Goal: Task Accomplishment & Management: Use online tool/utility

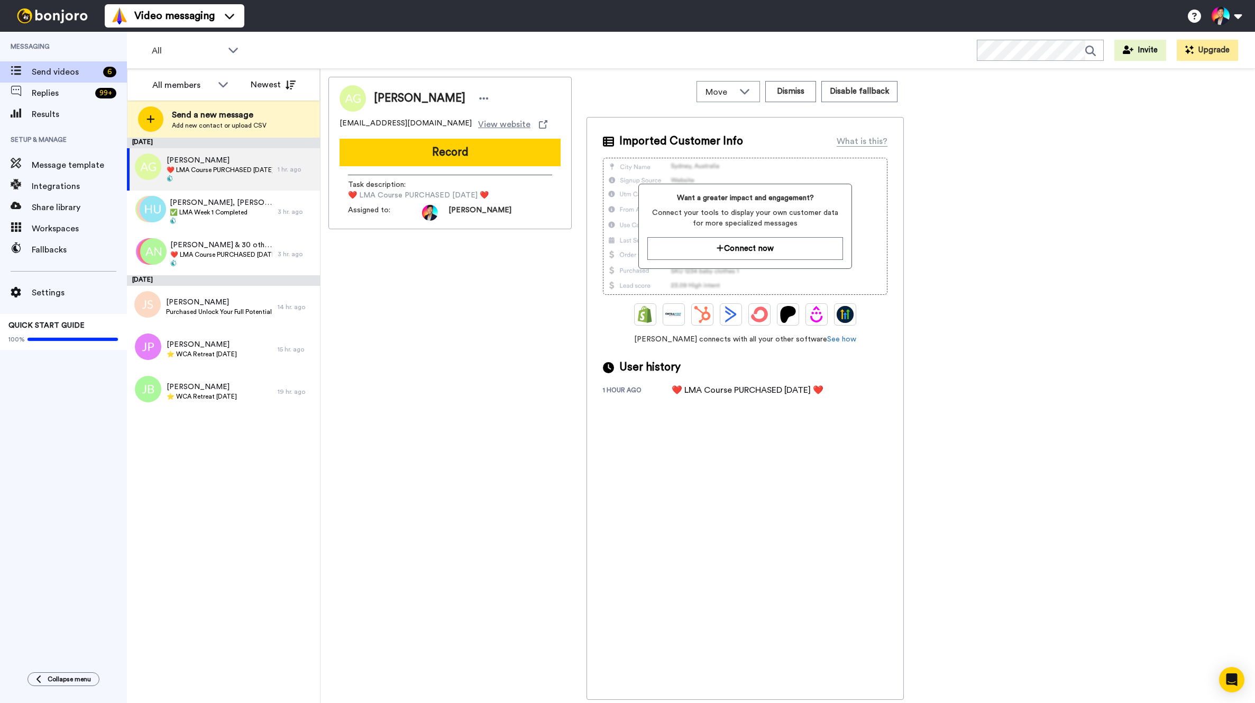
click at [407, 380] on div "Anne Gronholt annegronholt@icloud.com View website Record Task description : ❤️…" at bounding box center [450, 388] width 243 height 623
click at [196, 365] on div "[PERSON_NAME] ⭐️ WCA Retreat [DATE]" at bounding box center [202, 349] width 151 height 42
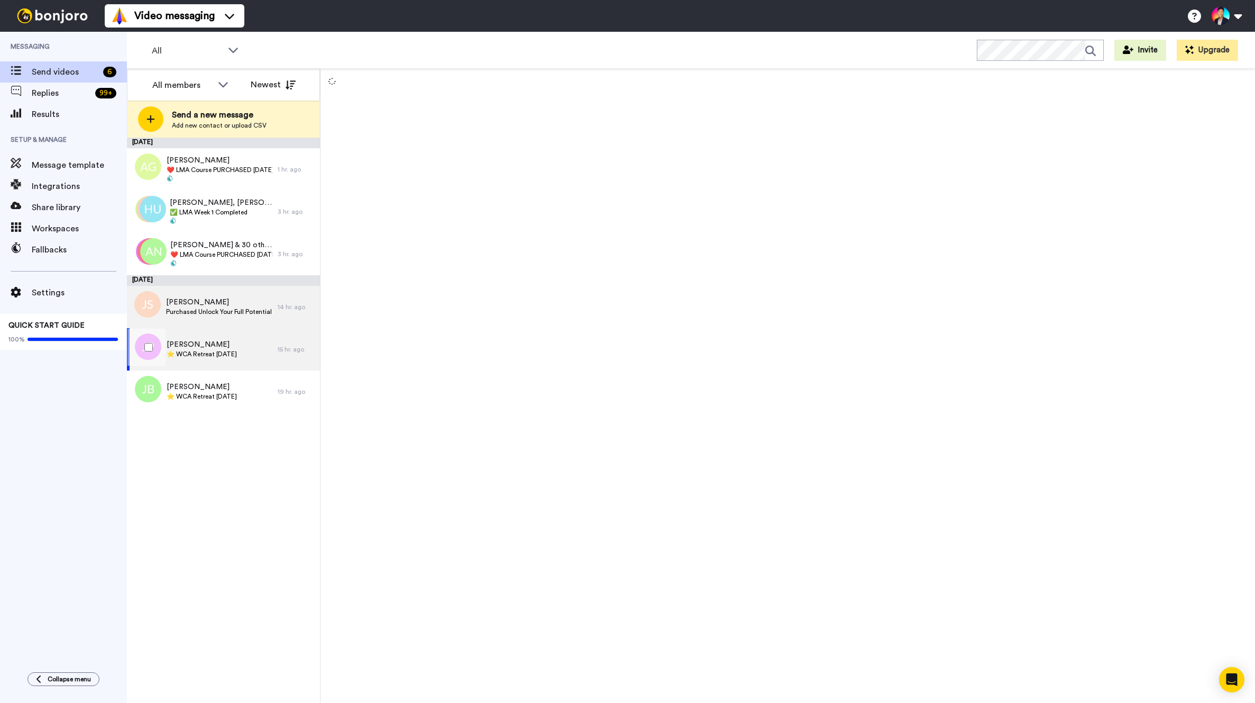
click at [226, 300] on span "[PERSON_NAME]" at bounding box center [219, 302] width 106 height 11
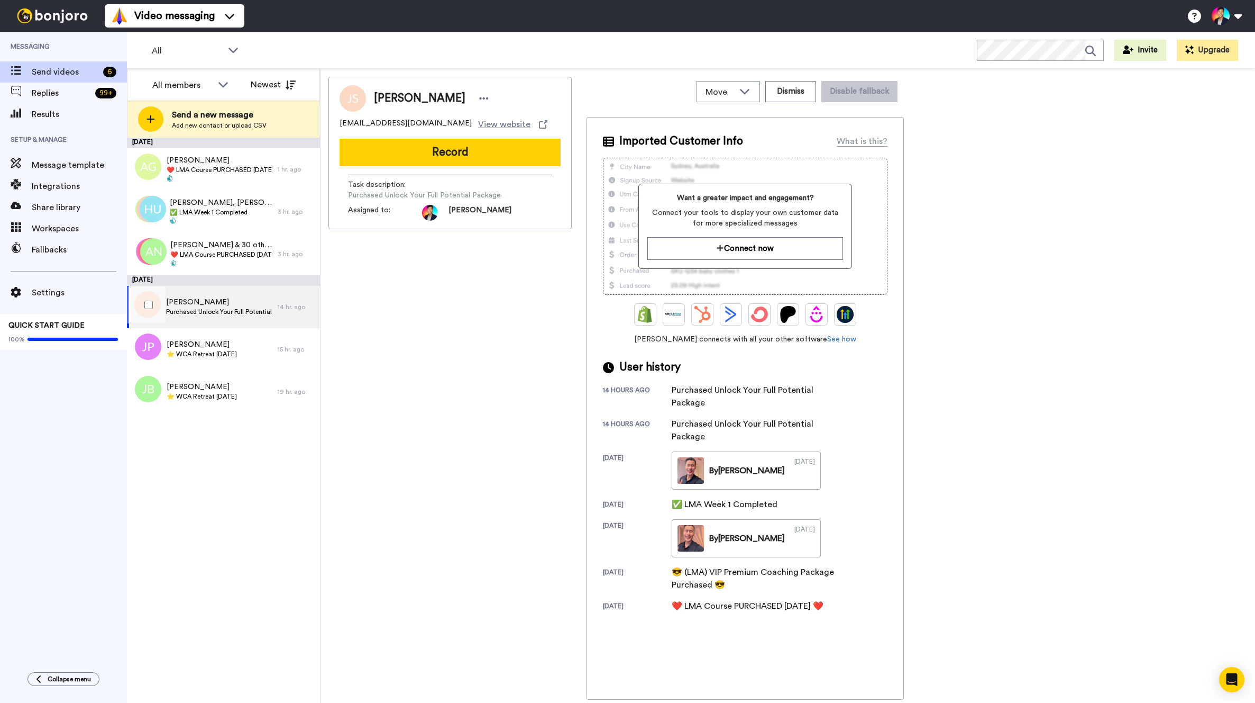
click at [220, 297] on span "[PERSON_NAME]" at bounding box center [219, 302] width 106 height 11
click at [205, 375] on div "Julian Brown ⭐️ WCA Retreat 18th March 2026" at bounding box center [202, 391] width 151 height 42
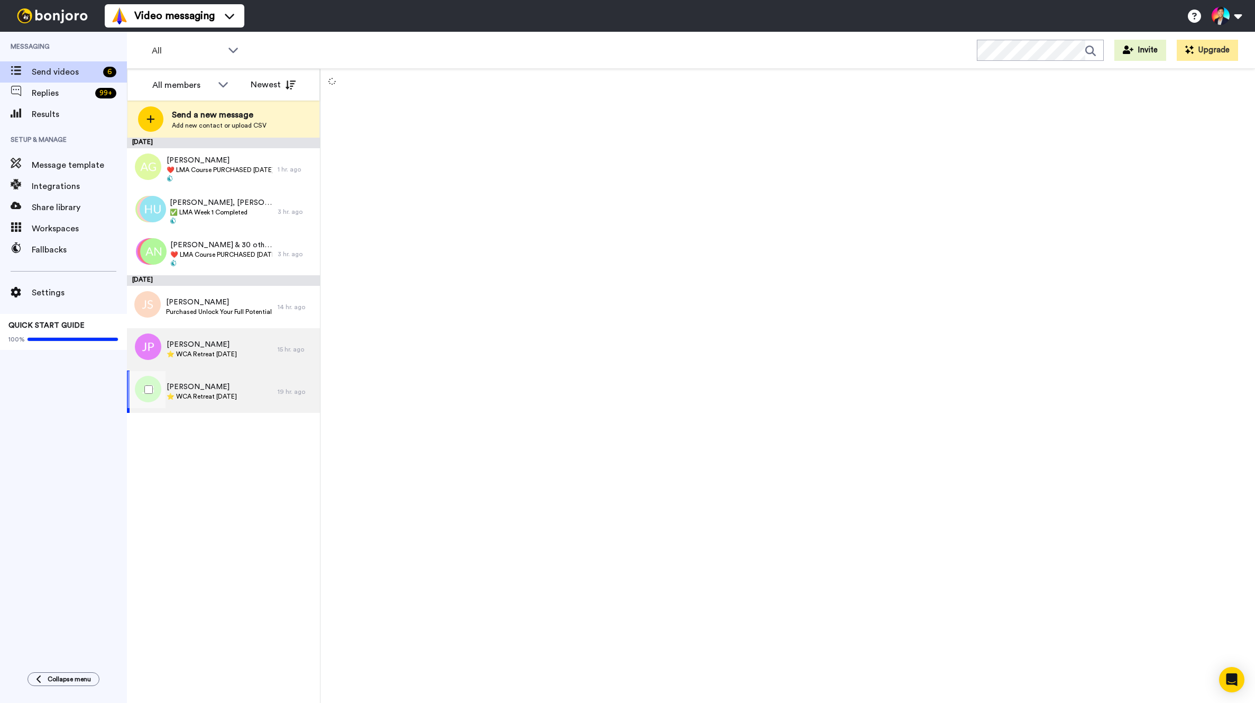
click at [197, 353] on span "⭐️ WCA Retreat [DATE]" at bounding box center [202, 354] width 70 height 8
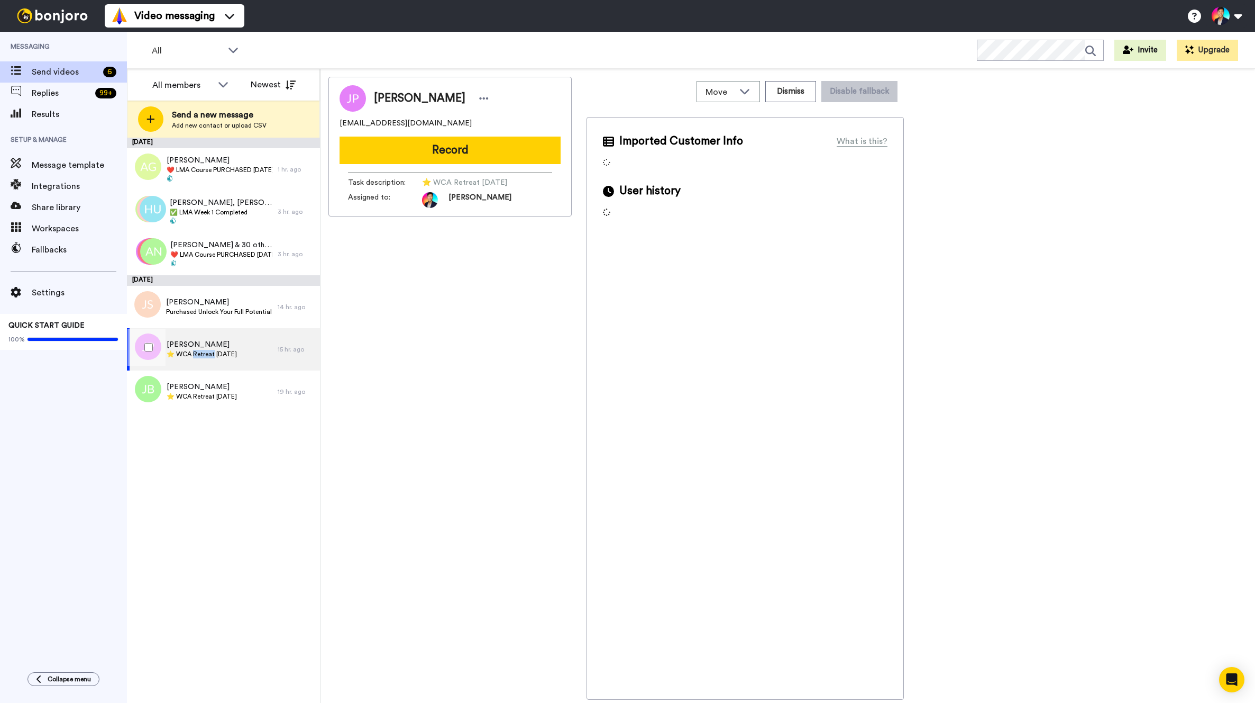
click at [197, 353] on span "⭐️ WCA Retreat [DATE]" at bounding box center [202, 354] width 70 height 8
click at [199, 399] on span "⭐️ WCA Retreat [DATE]" at bounding box center [202, 396] width 70 height 8
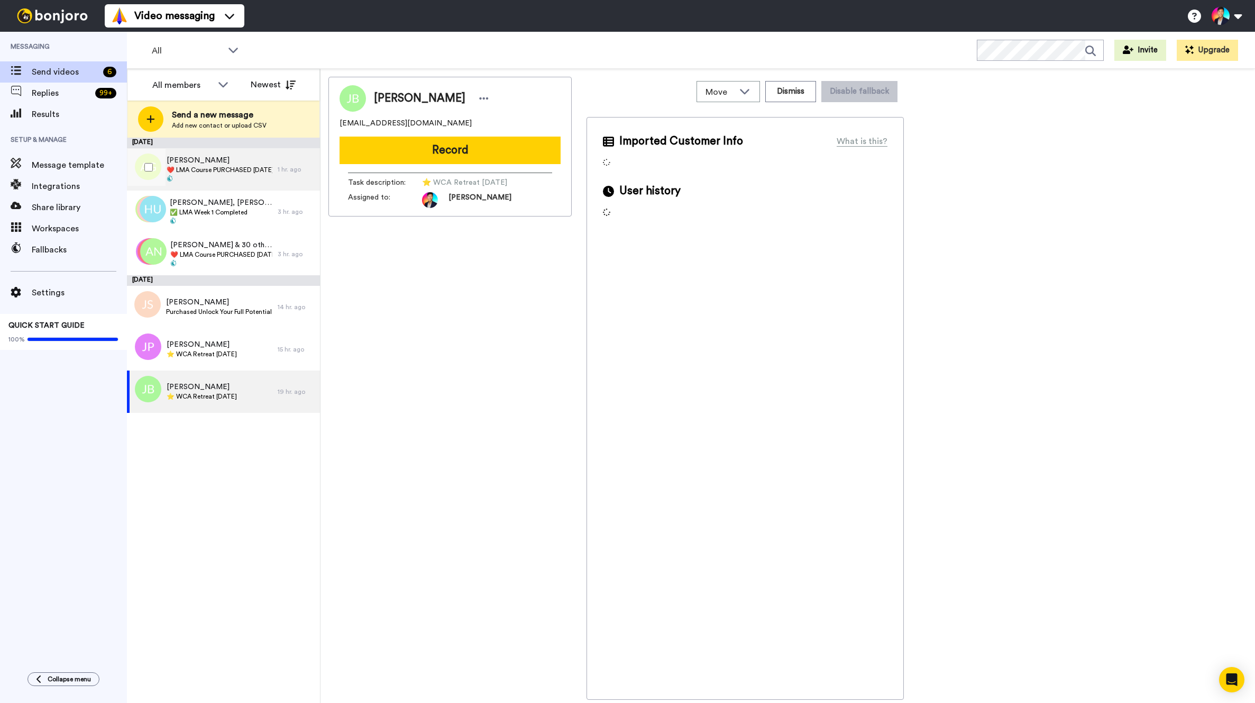
click at [199, 156] on span "[PERSON_NAME]" at bounding box center [220, 160] width 106 height 11
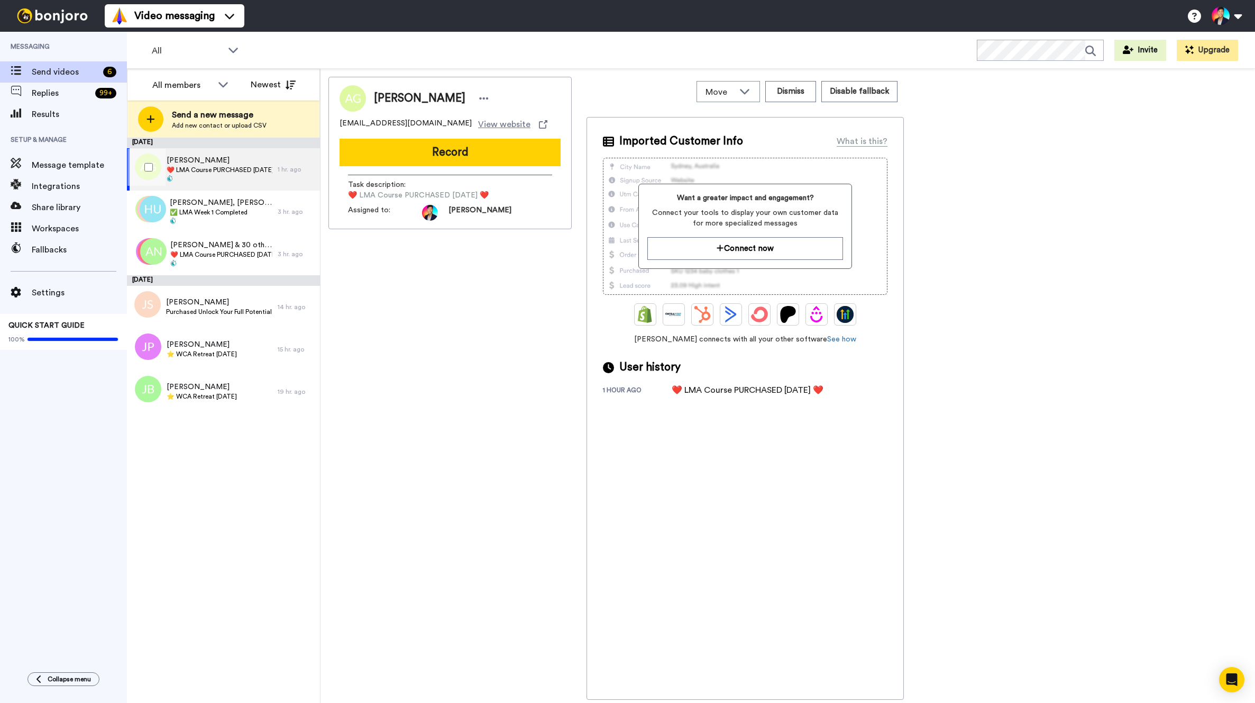
click at [142, 160] on div at bounding box center [147, 167] width 38 height 37
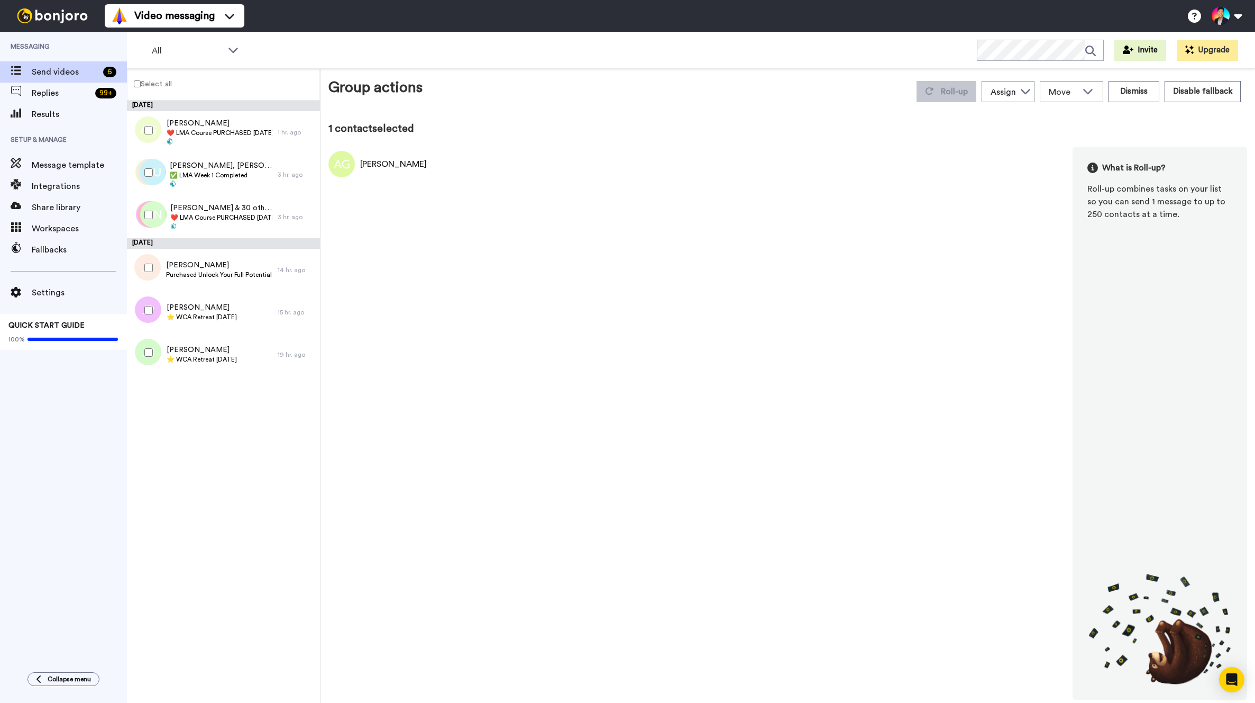
click at [147, 209] on div at bounding box center [147, 214] width 38 height 37
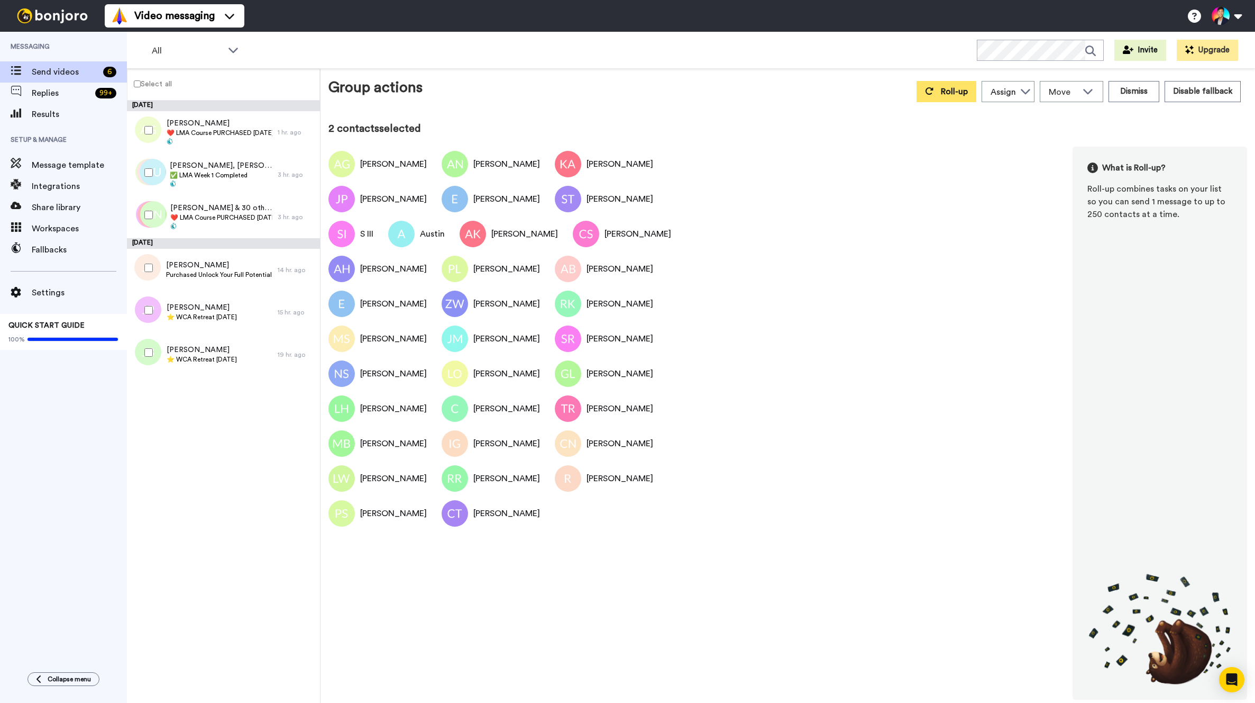
click at [938, 91] on button "Roll-up" at bounding box center [947, 91] width 60 height 21
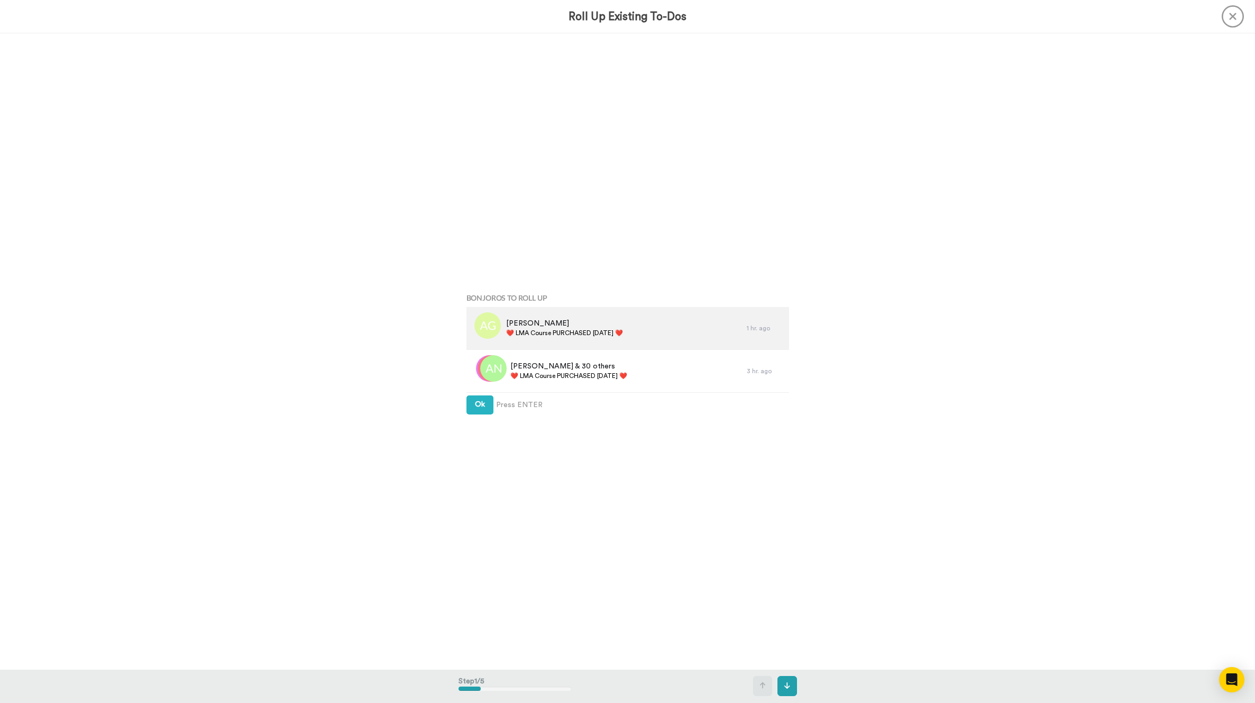
click at [566, 344] on div "Anne Gronholt ❤️️ LMA Course PURCHASED Today ❤️️" at bounding box center [607, 328] width 280 height 42
copy div "❤️️ LMA Course PURCHASED [DATE] ❤️️"
click at [475, 400] on span "Ok" at bounding box center [480, 403] width 10 height 7
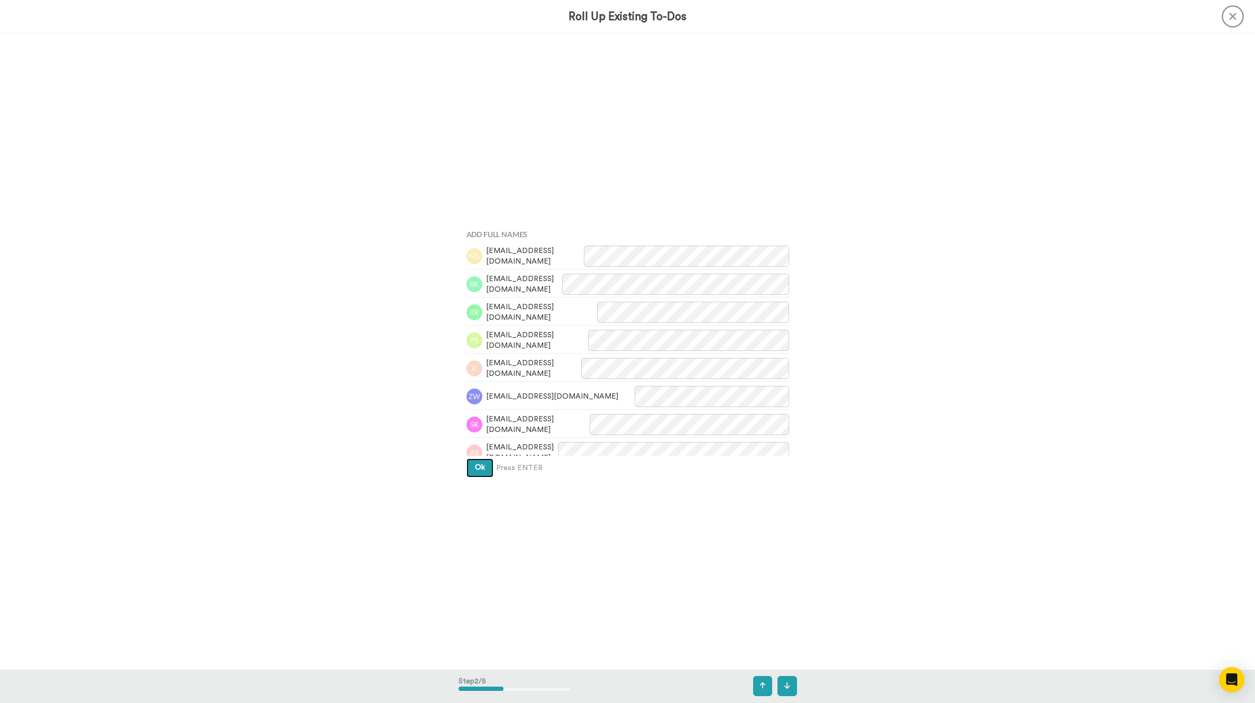
click at [475, 465] on span "Ok" at bounding box center [480, 466] width 10 height 7
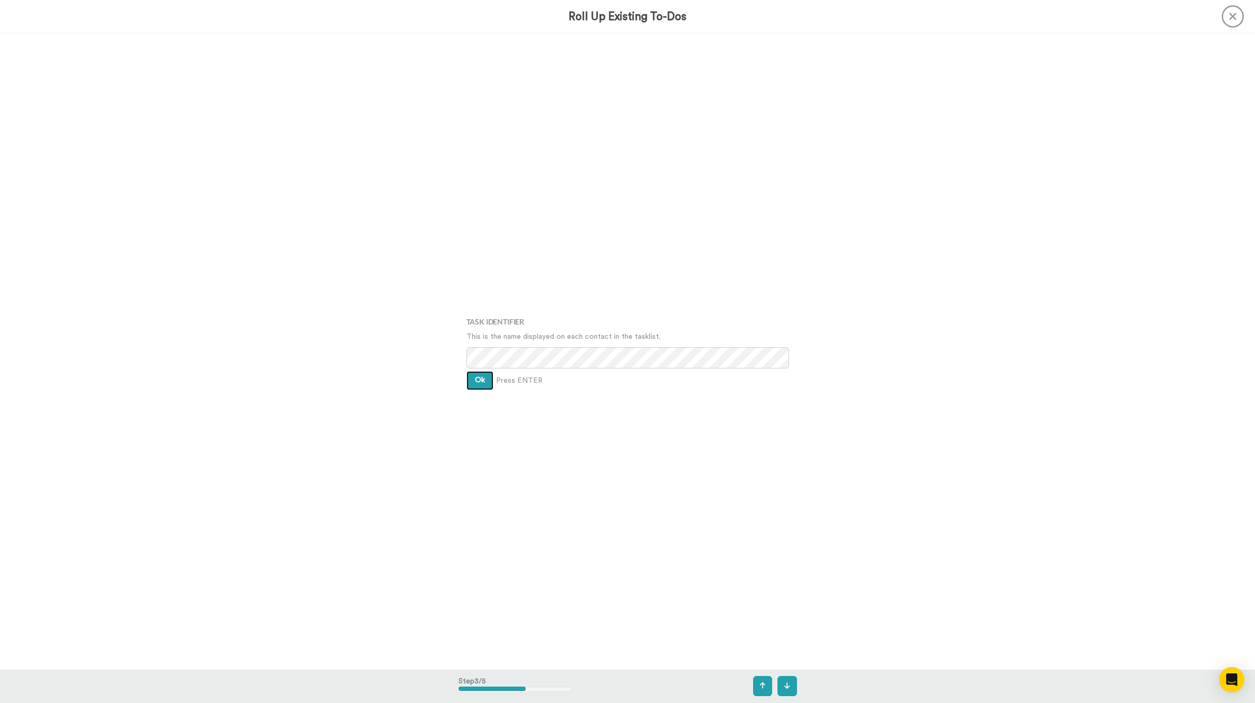
click at [473, 381] on button "Ok" at bounding box center [480, 380] width 27 height 19
click at [473, 381] on button "Ok" at bounding box center [480, 375] width 27 height 19
click at [479, 388] on span "Create" at bounding box center [487, 387] width 24 height 7
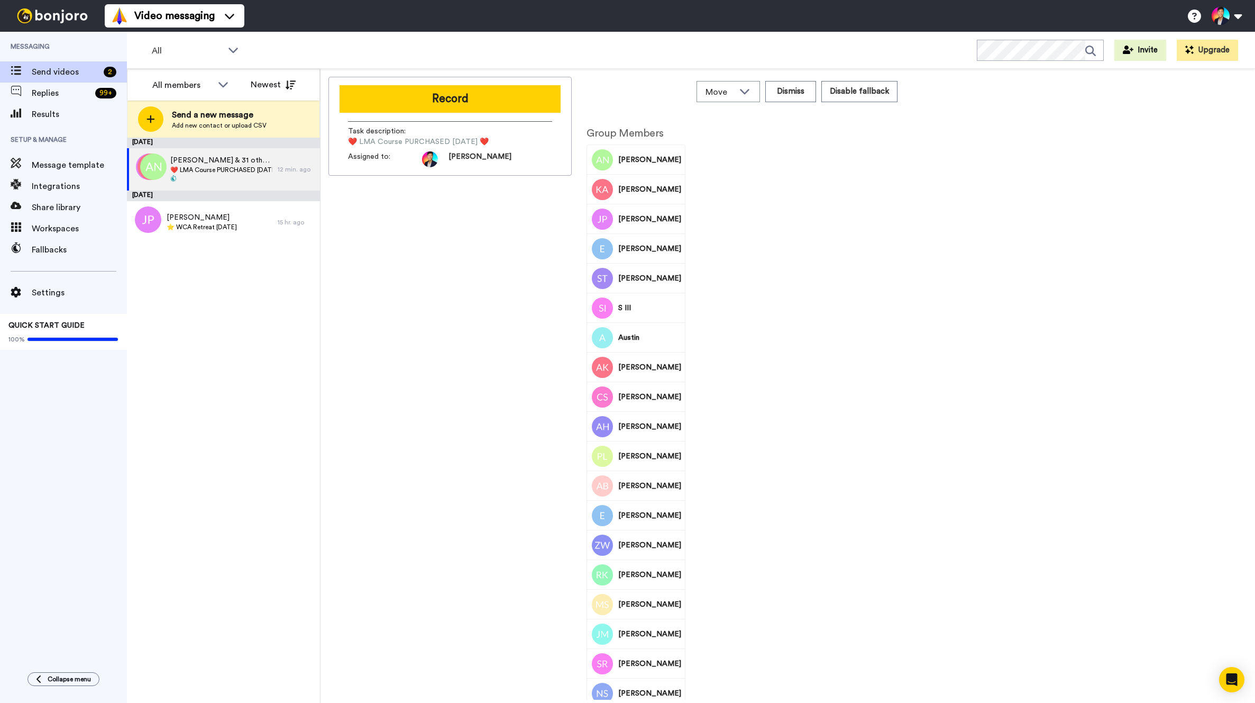
click at [197, 199] on div "[DATE]" at bounding box center [223, 195] width 193 height 11
click at [199, 204] on div "[PERSON_NAME] ⭐️ WCA Retreat [DATE]" at bounding box center [202, 222] width 151 height 42
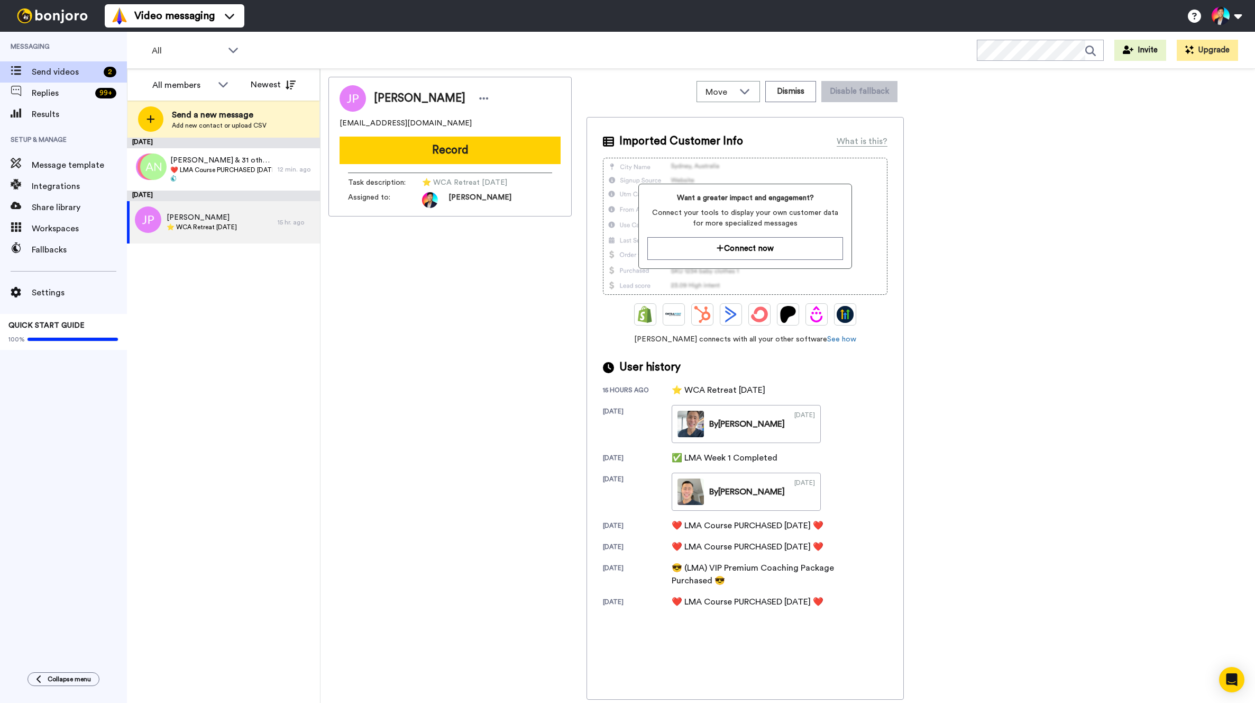
click at [304, 318] on div "[DATE] [PERSON_NAME] & 31 others ❤️️ LMA Course PURCHASED [DATE] ❤️️ 12 min. ag…" at bounding box center [223, 420] width 193 height 565
click at [242, 187] on div "[PERSON_NAME] & 31 others ❤️️ LMA Course PURCHASED [DATE] ❤️️" at bounding box center [202, 169] width 151 height 42
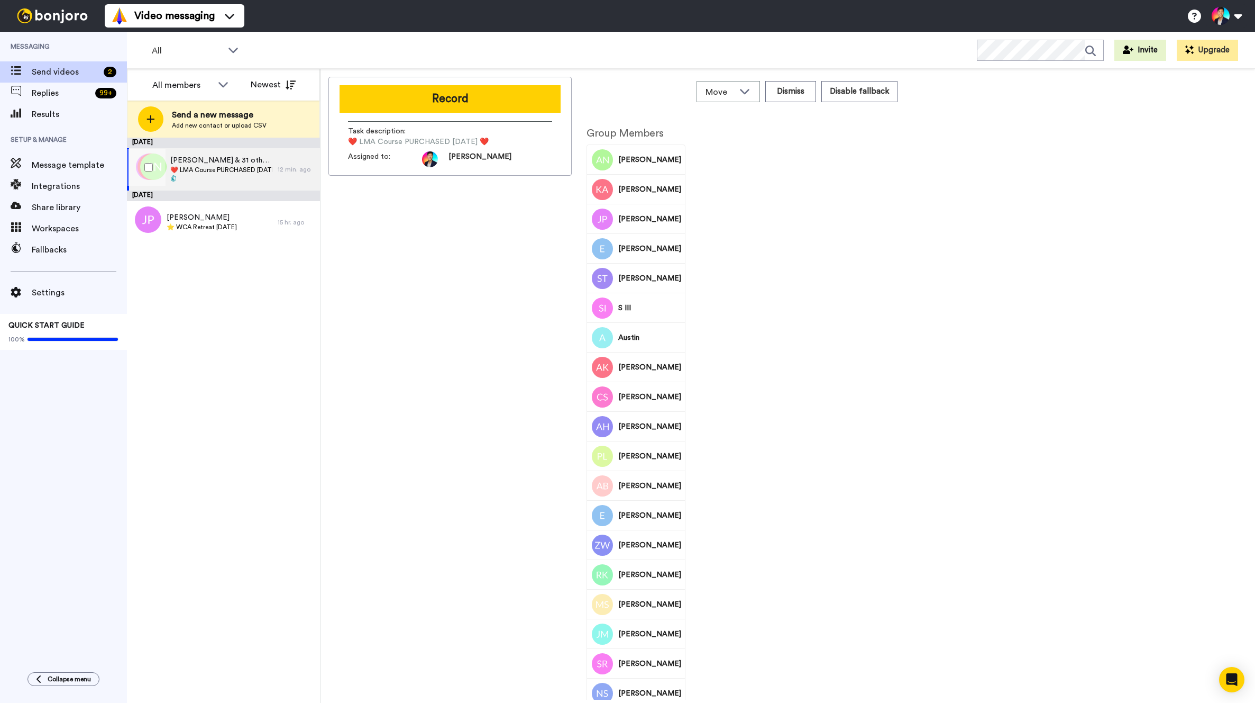
click at [242, 187] on div "[PERSON_NAME] & 31 others ❤️️ LMA Course PURCHASED [DATE] ❤️️" at bounding box center [202, 169] width 151 height 42
